Goal: Check status: Check status

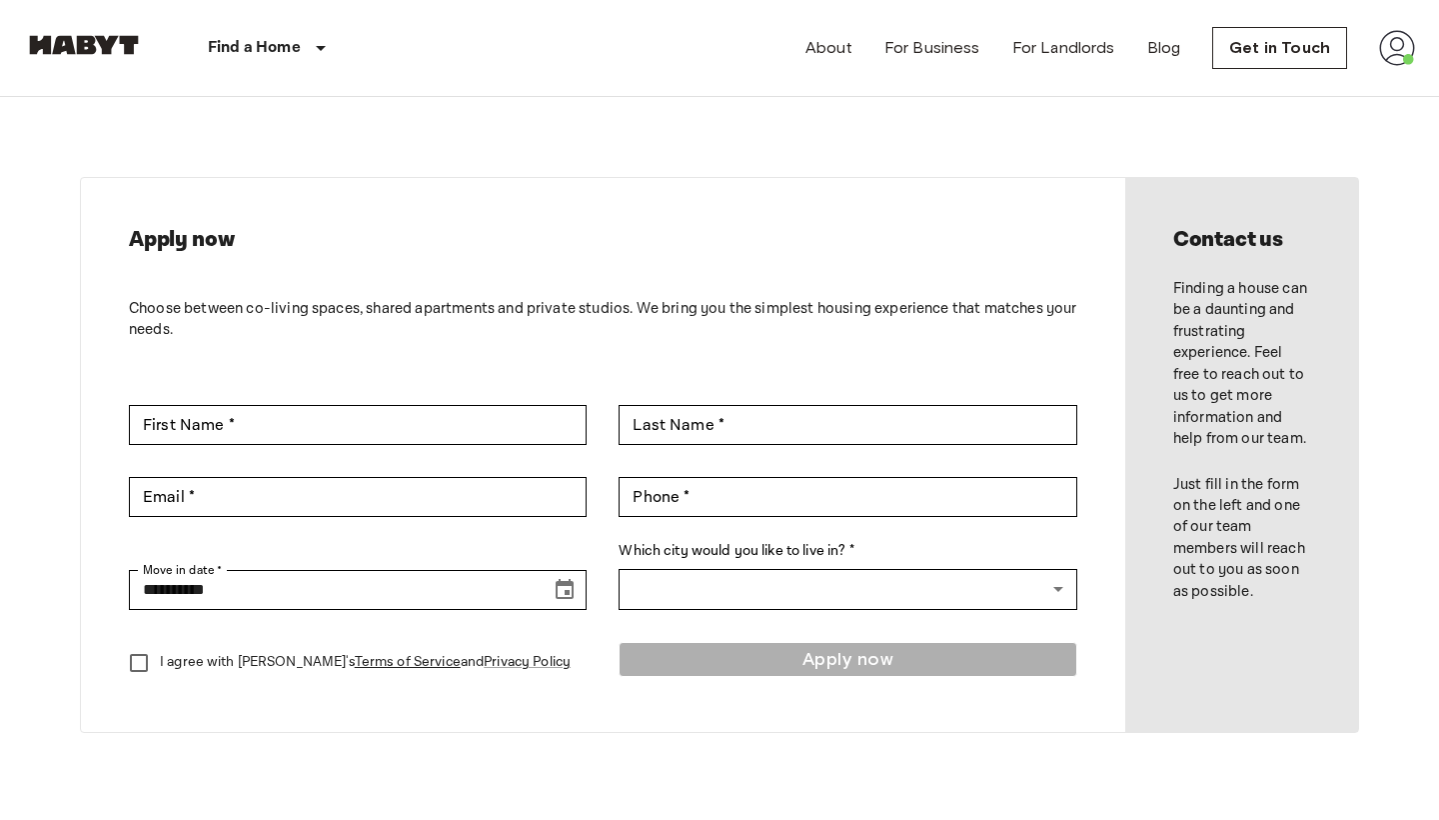
click at [1412, 29] on div "About For Business For Landlords Blog Get in Touch" at bounding box center [1111, 48] width 610 height 96
click at [1400, 50] on img at bounding box center [1397, 48] width 36 height 36
click at [1323, 82] on li "Profile" at bounding box center [1323, 84] width 200 height 36
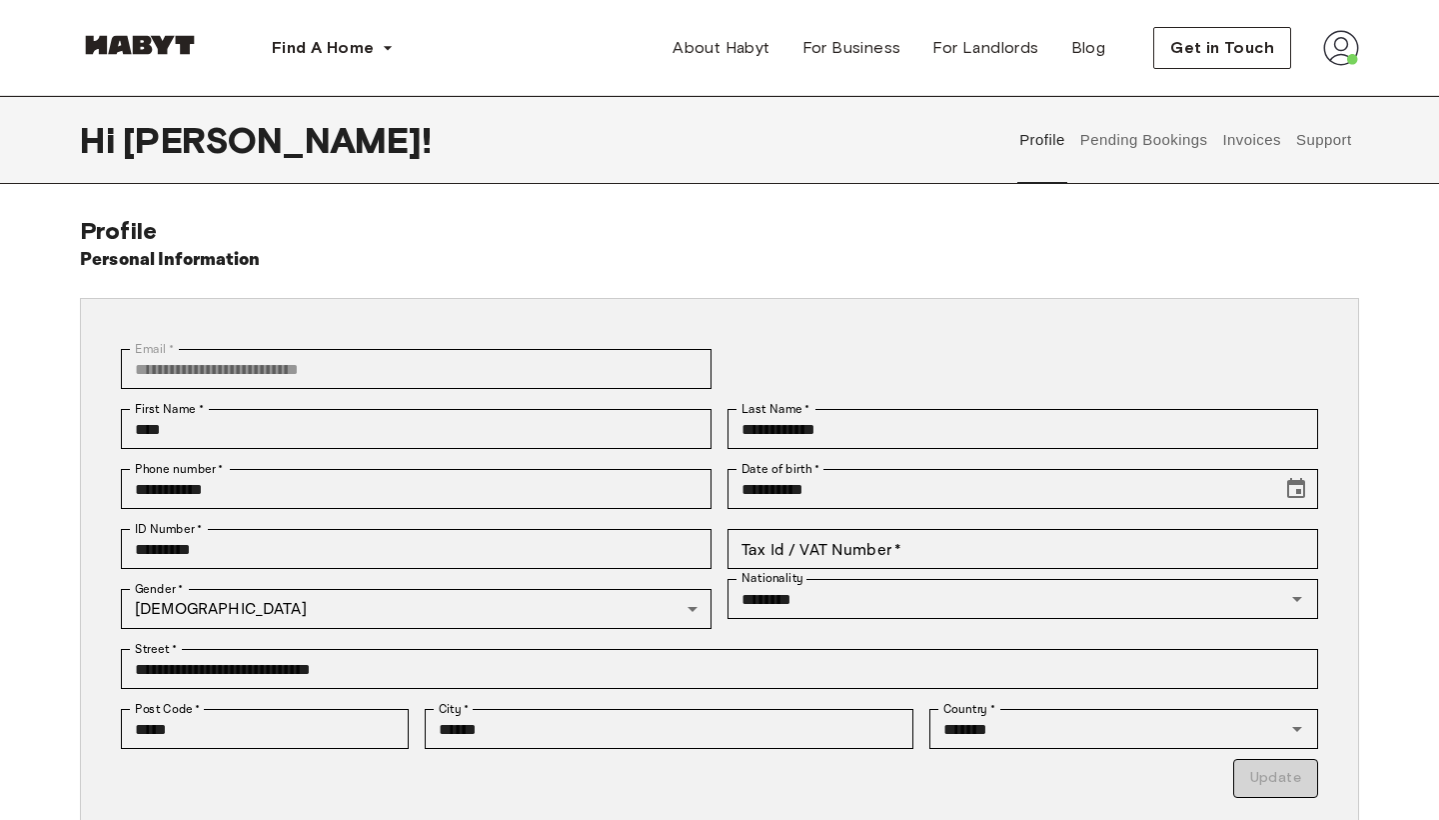
scroll to position [16, 0]
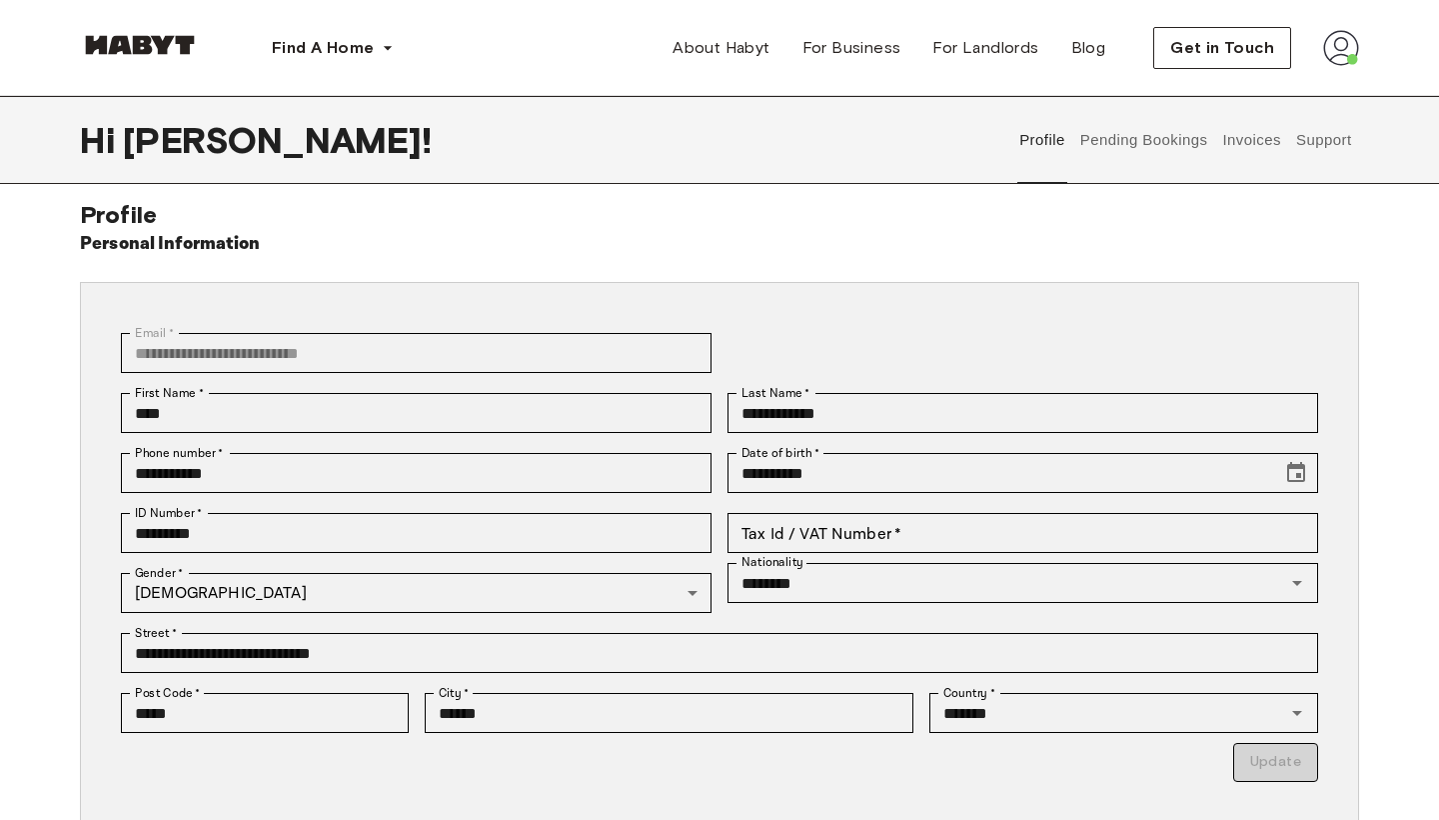
click at [1110, 132] on button "Pending Bookings" at bounding box center [1144, 140] width 133 height 88
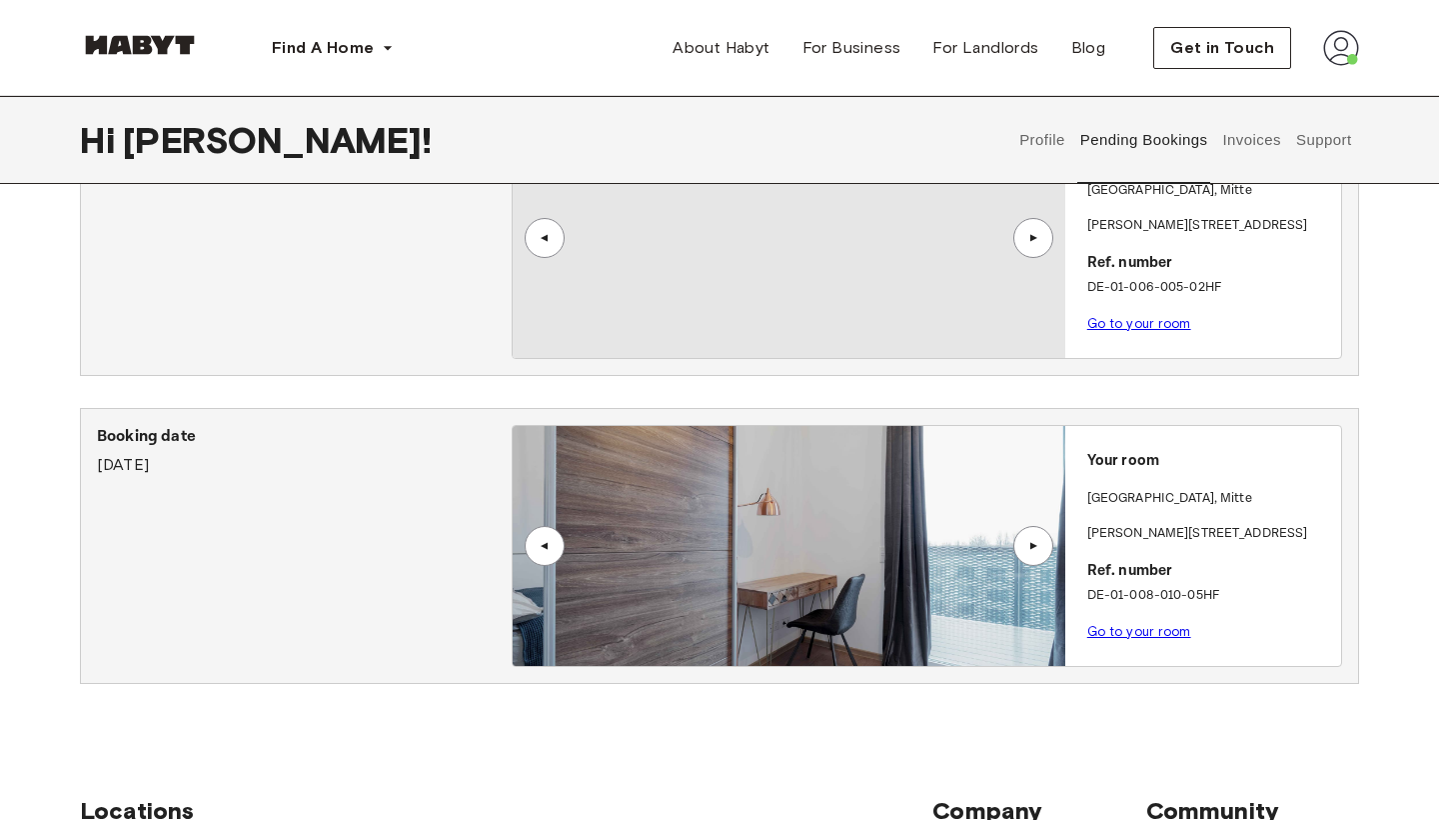
scroll to position [1394, 0]
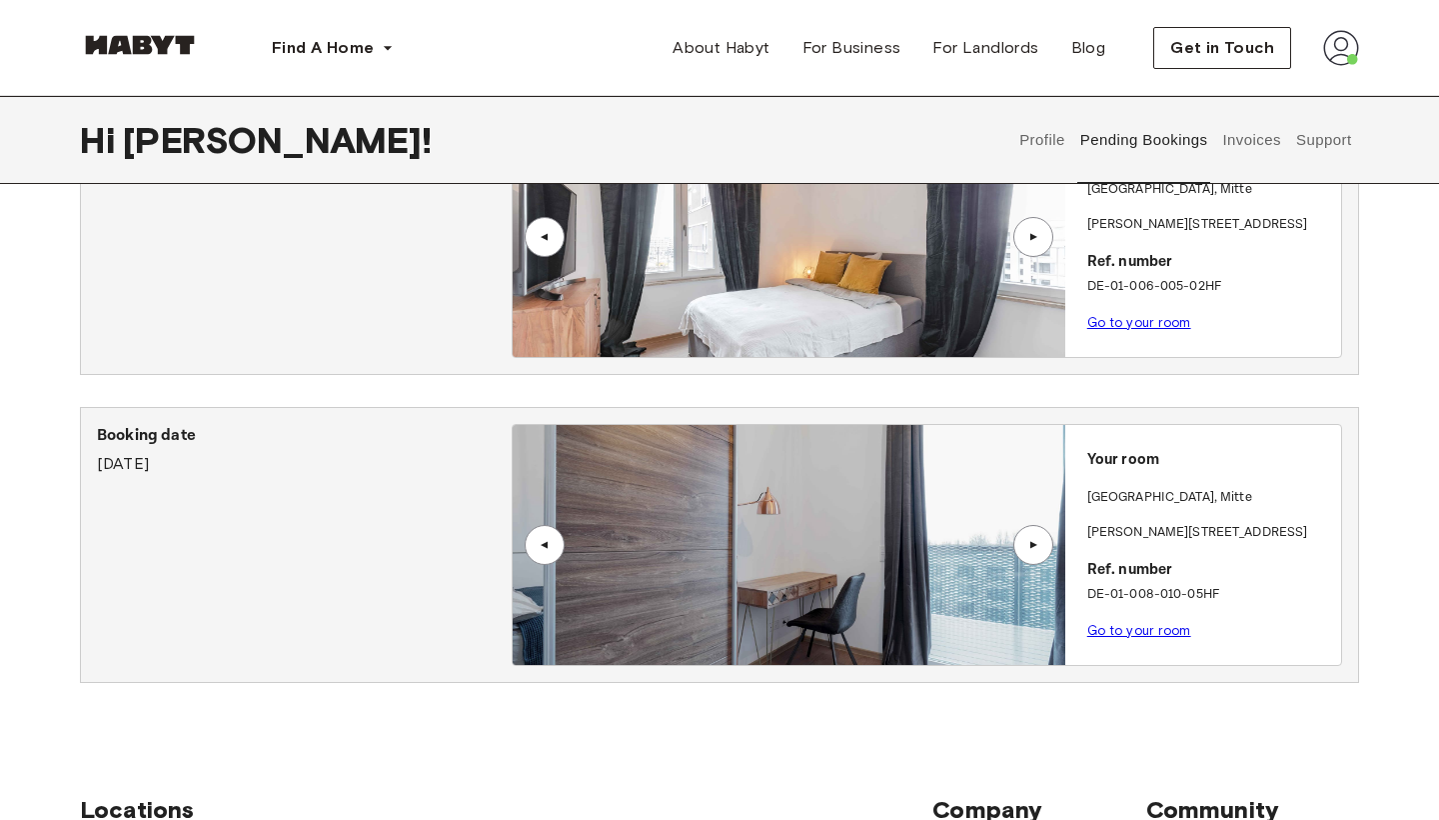
click at [1112, 632] on link "Go to your room" at bounding box center [1140, 630] width 104 height 15
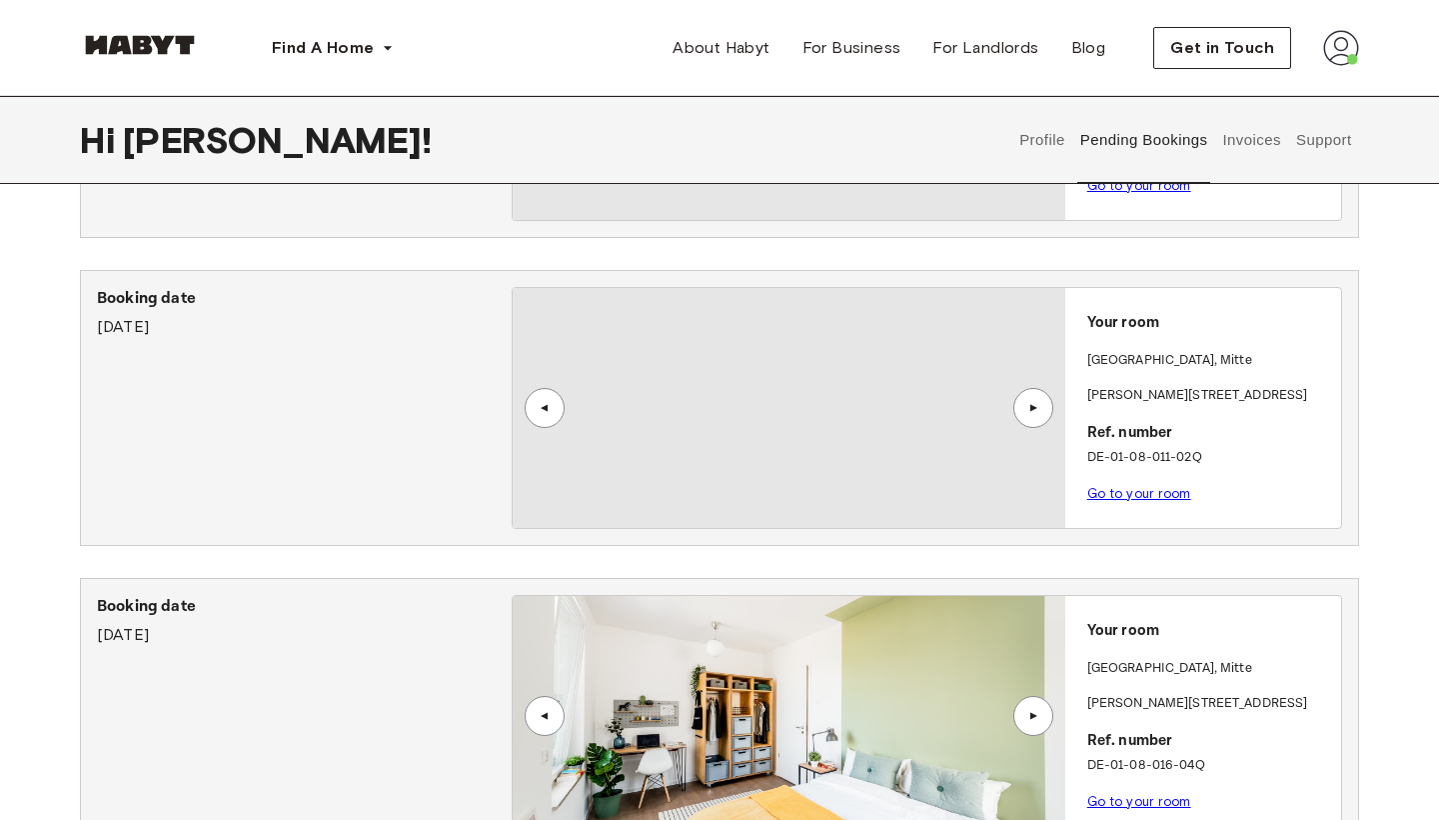
scroll to position [61, 0]
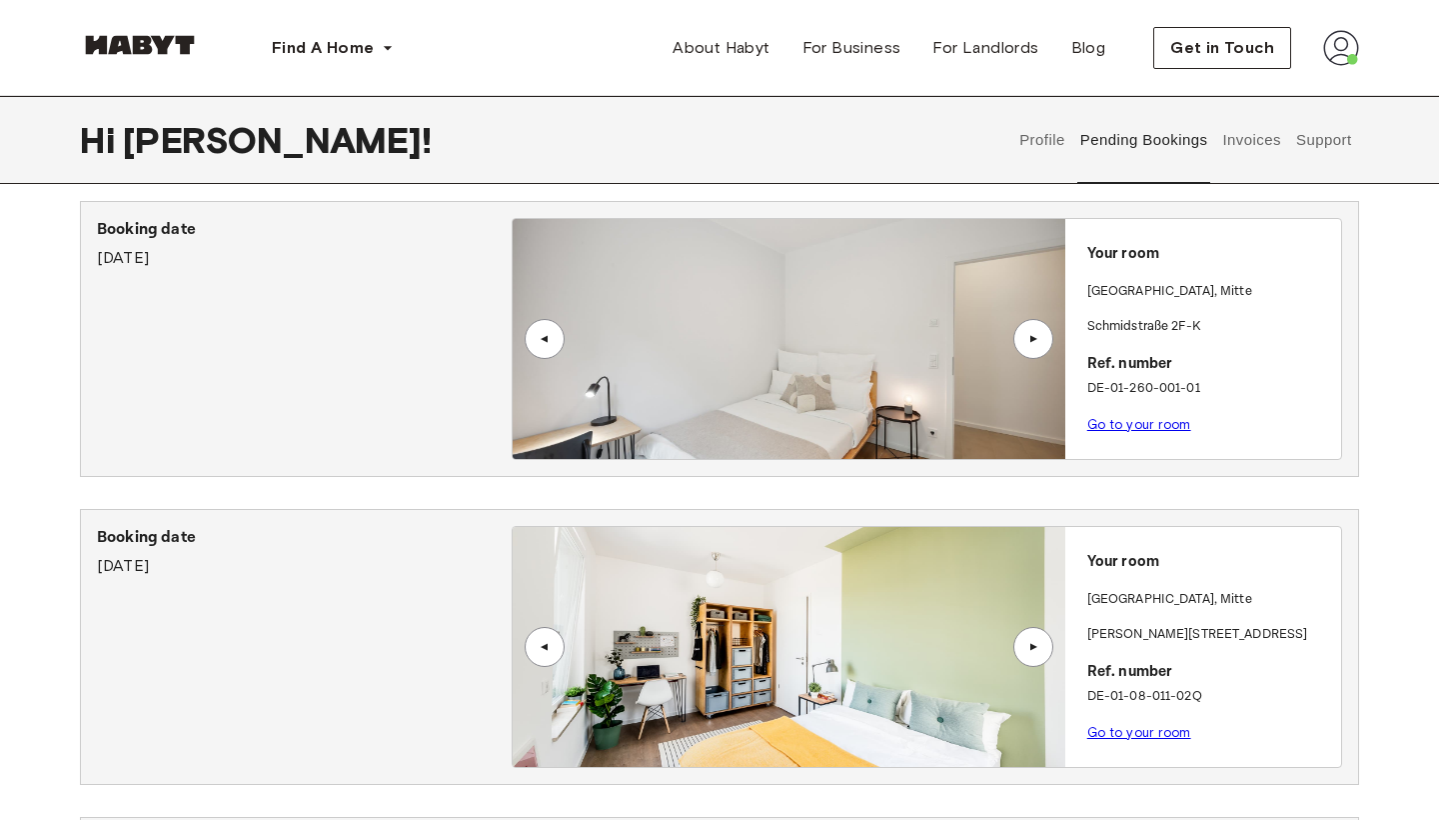
click at [1040, 136] on button "Profile" at bounding box center [1043, 140] width 51 height 88
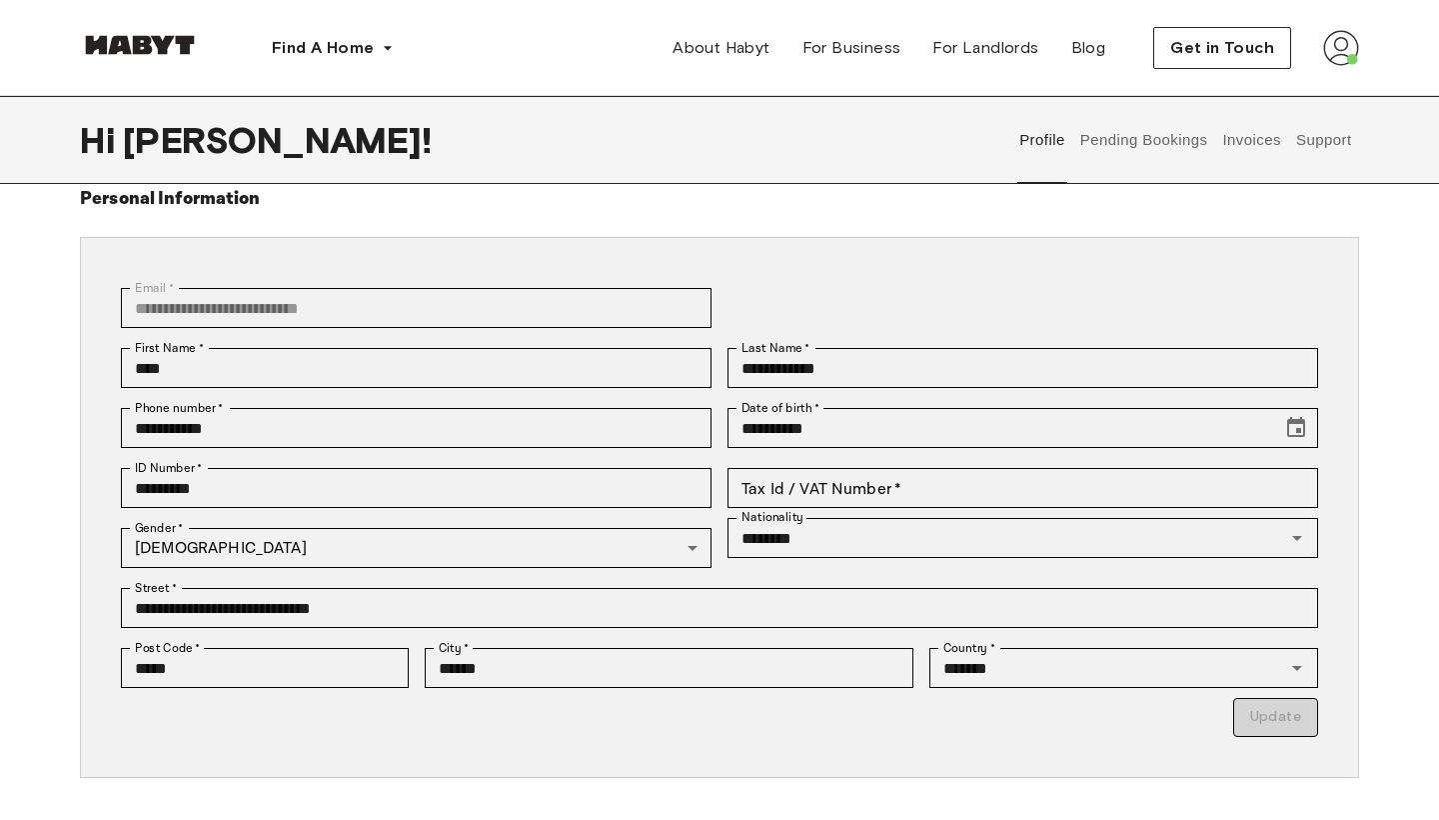
click at [1134, 142] on button "Pending Bookings" at bounding box center [1144, 140] width 133 height 88
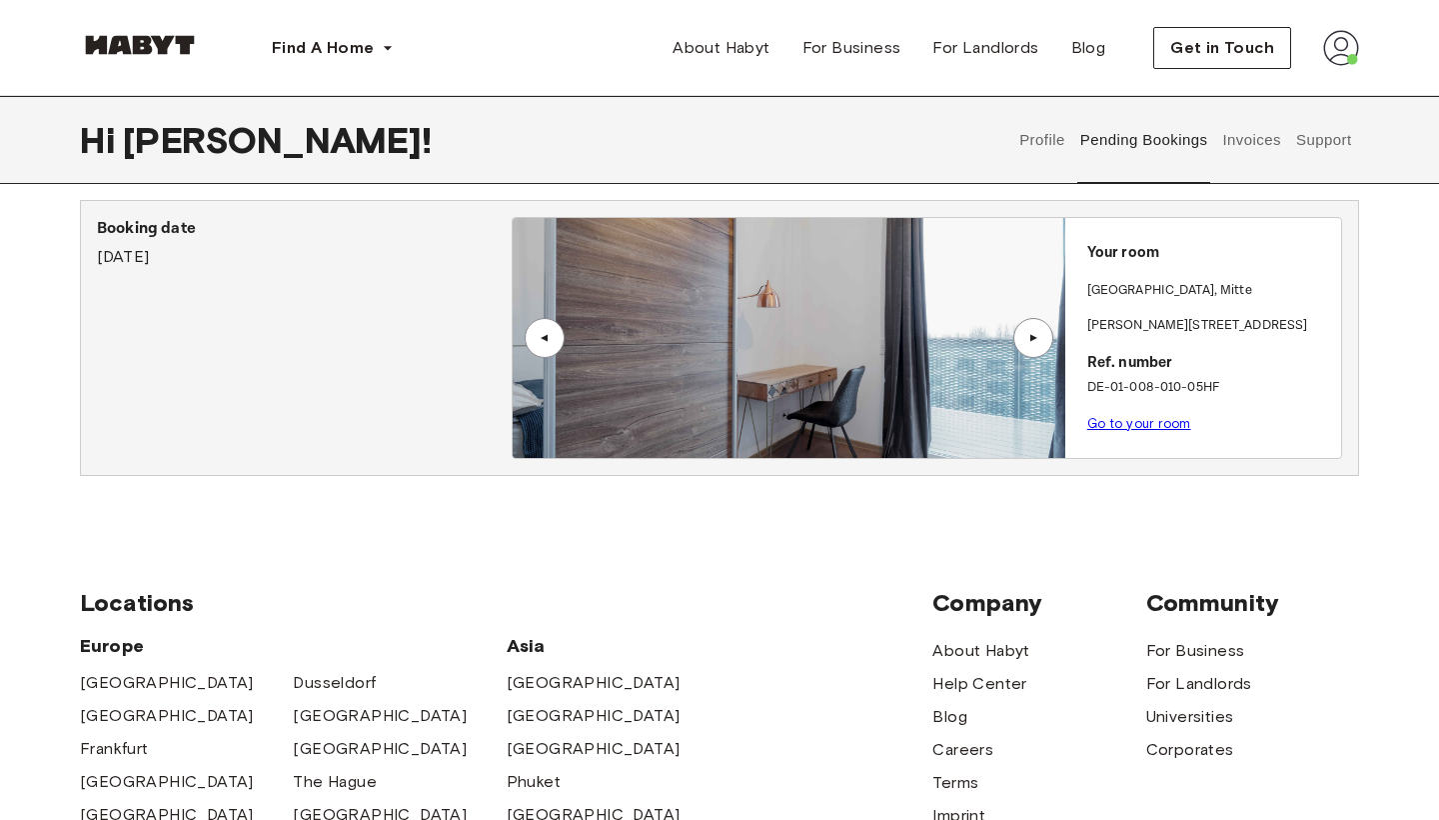
scroll to position [1596, 0]
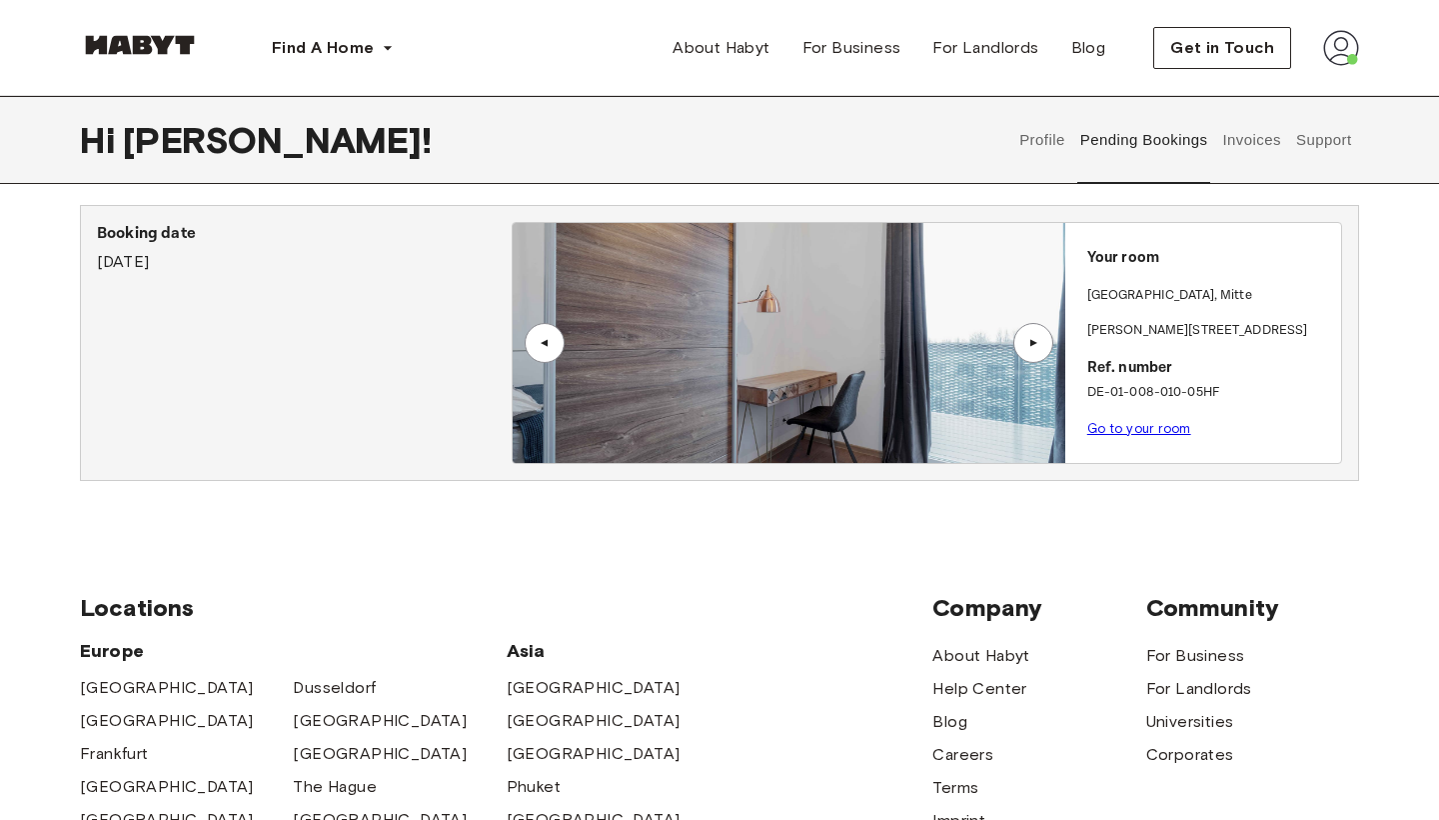
click at [1126, 430] on link "Go to your room" at bounding box center [1140, 428] width 104 height 15
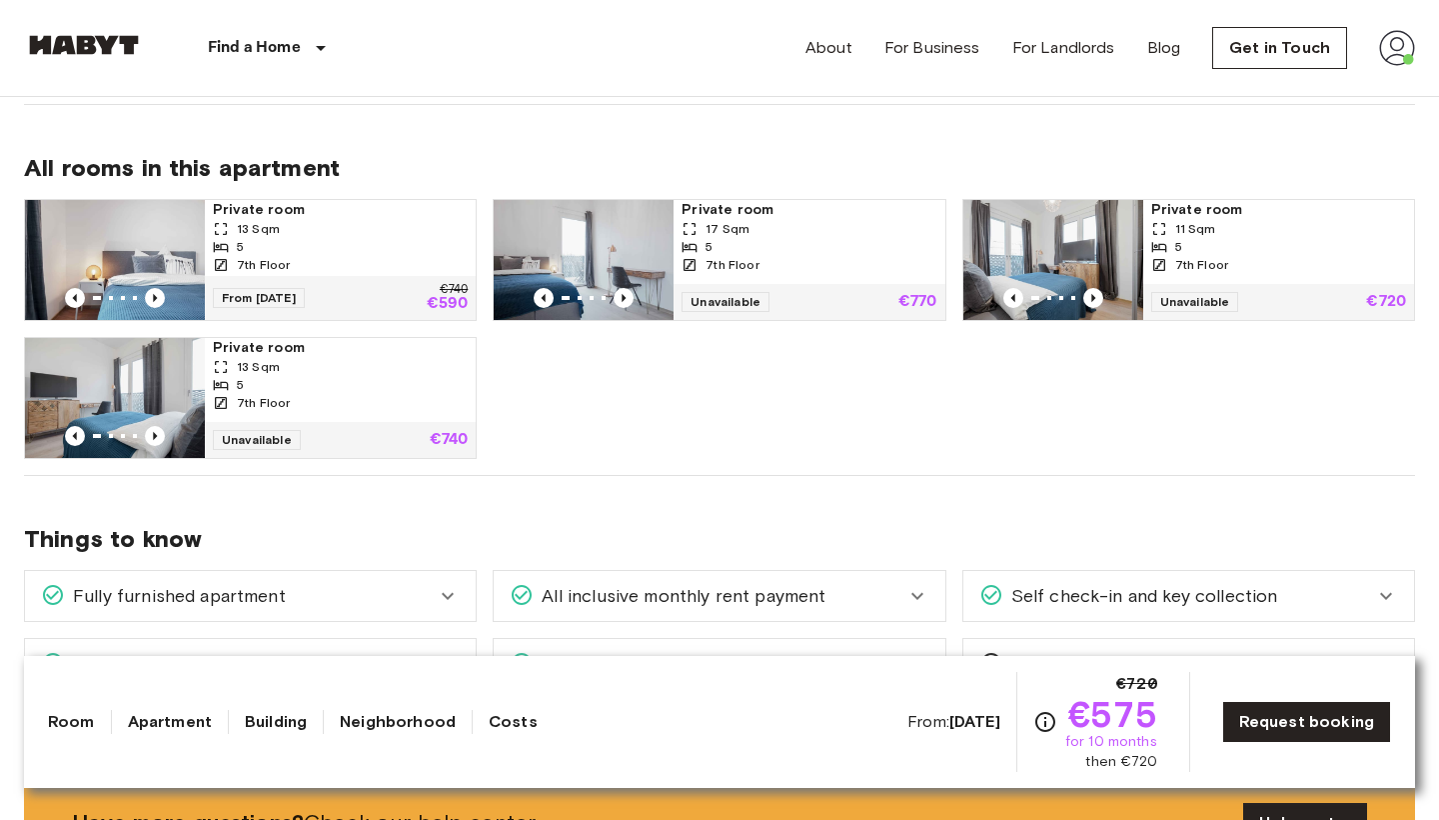
scroll to position [846, 0]
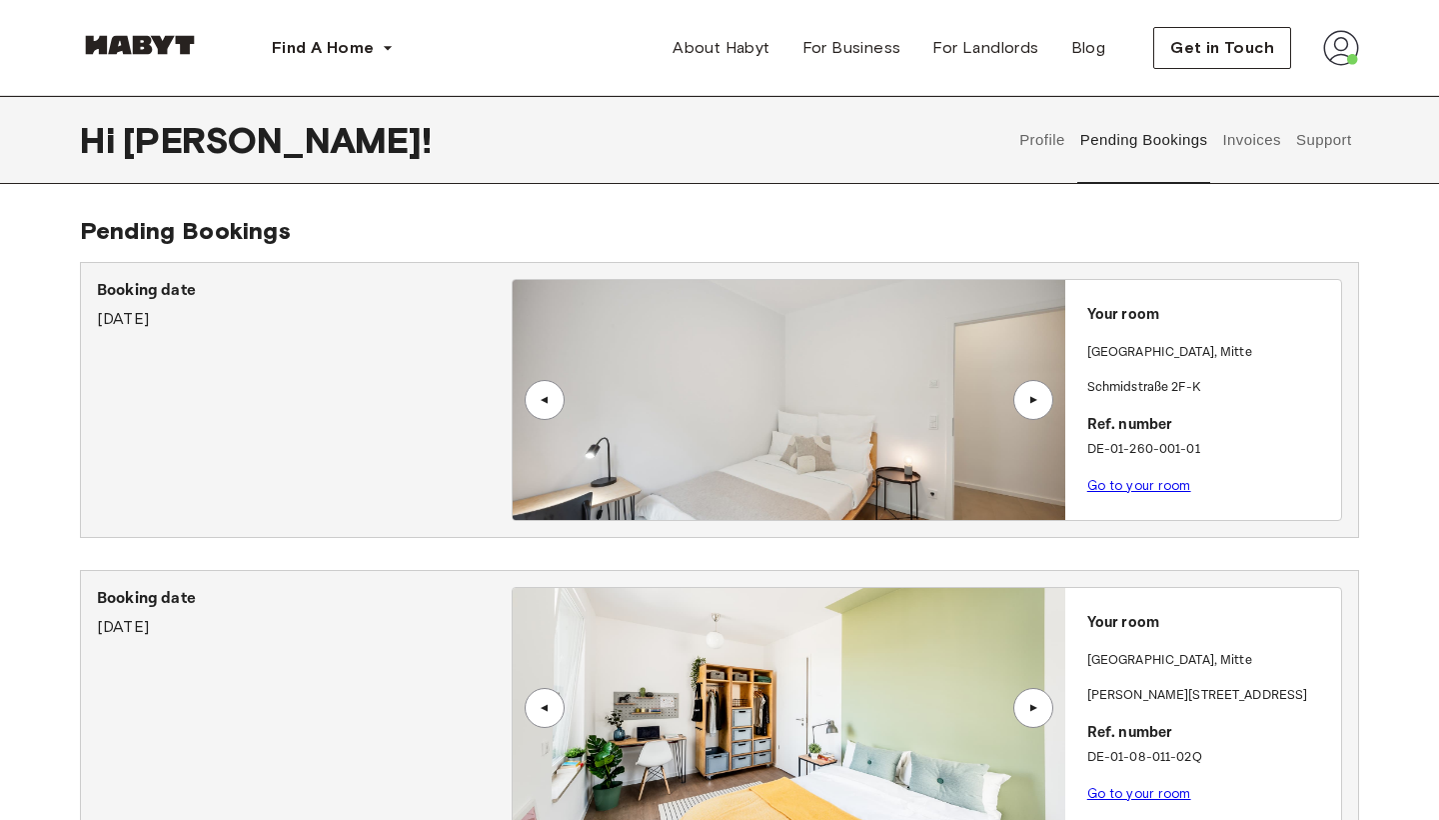
click at [1122, 144] on button "Pending Bookings" at bounding box center [1144, 140] width 133 height 88
click at [1053, 140] on button "Profile" at bounding box center [1043, 140] width 51 height 88
